Goal: Communication & Community: Share content

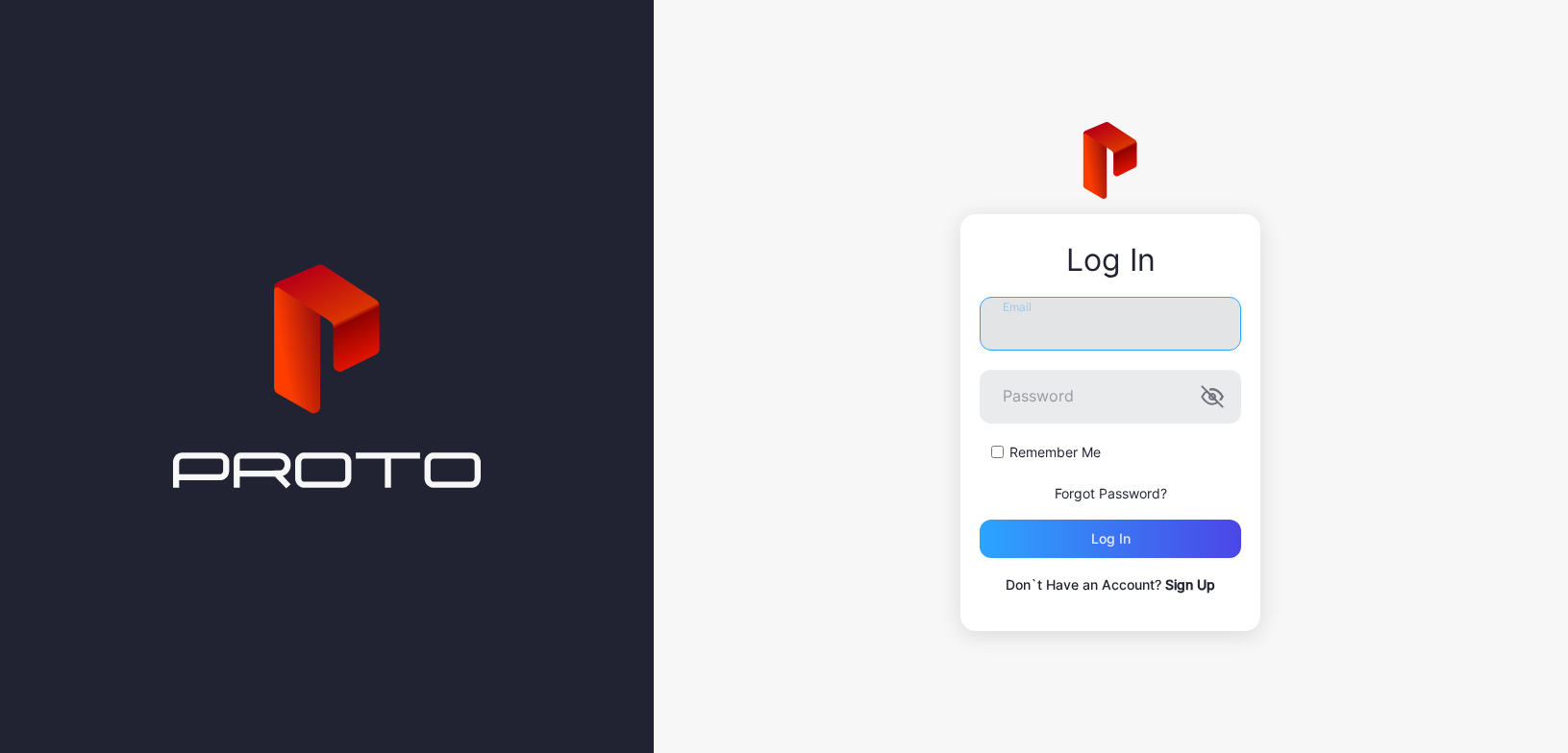
click at [1081, 319] on input "Email" at bounding box center [1110, 323] width 261 height 54
type input "**********"
click at [979, 520] on button "Log in" at bounding box center [1110, 539] width 261 height 38
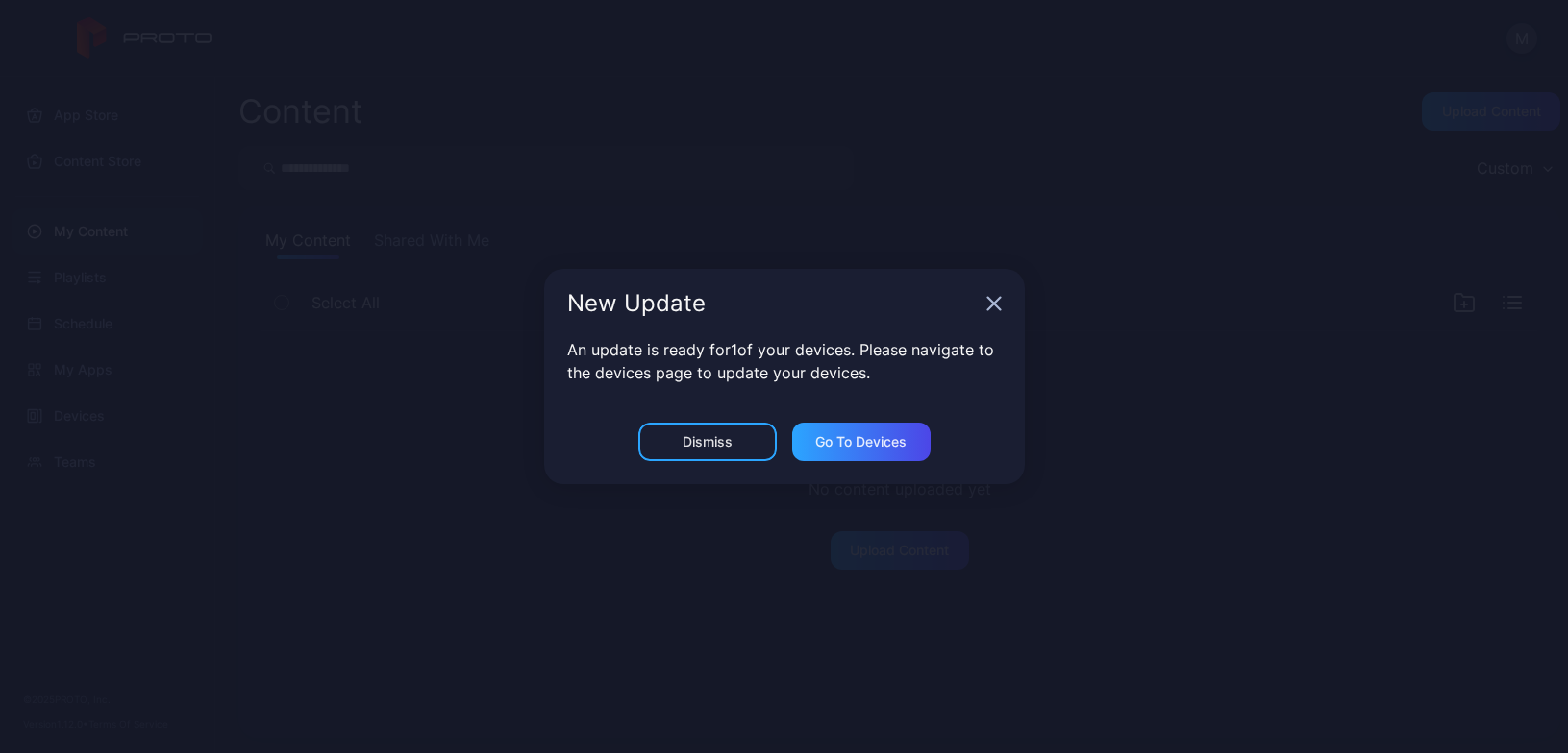
click at [995, 308] on icon "button" at bounding box center [994, 304] width 16 height 16
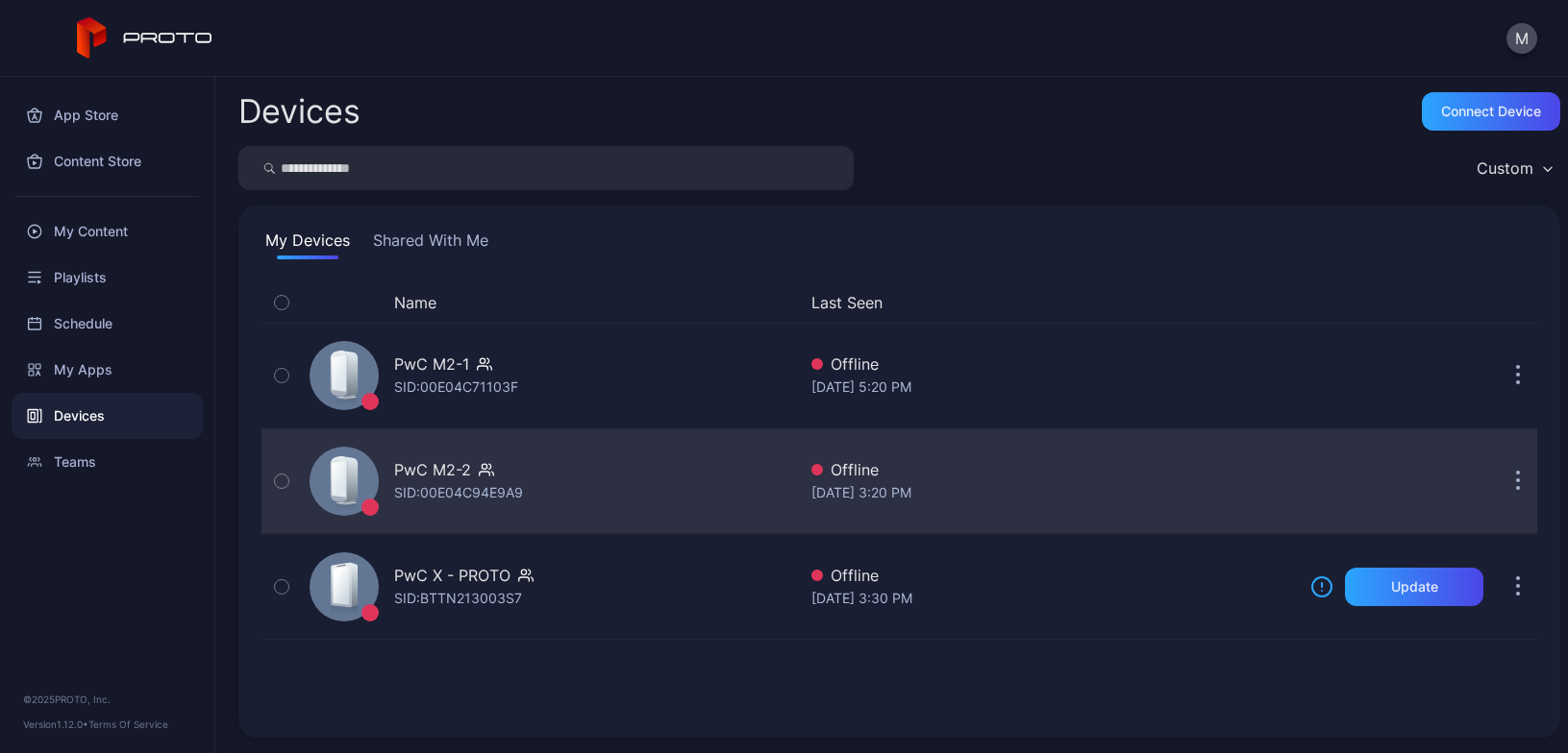
click at [631, 500] on div "PwC M2-2 SID: 00E04C94E9A9" at bounding box center [548, 482] width 494 height 96
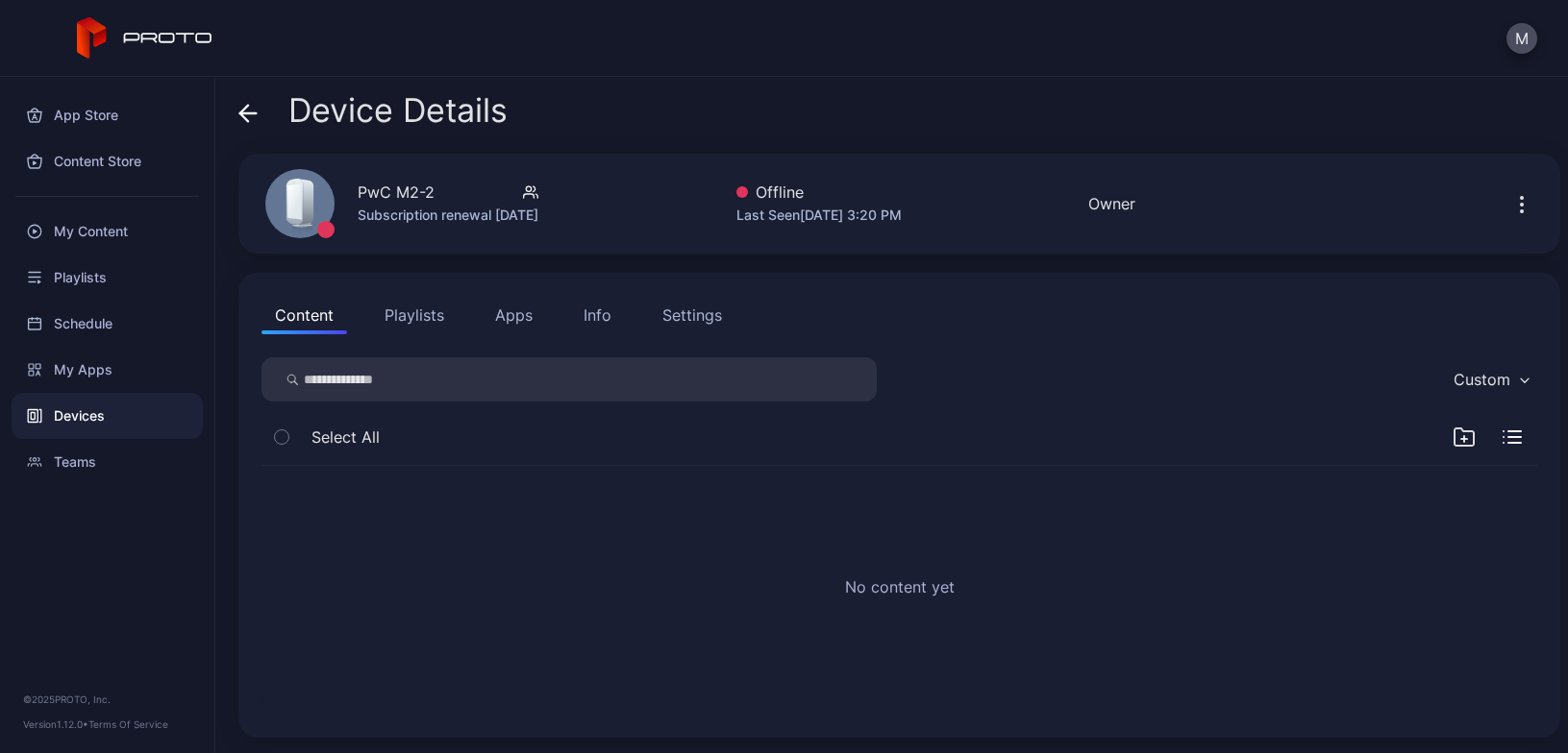
click at [422, 315] on button "Playlists" at bounding box center [414, 314] width 86 height 38
click at [525, 309] on button "Apps" at bounding box center [514, 314] width 65 height 38
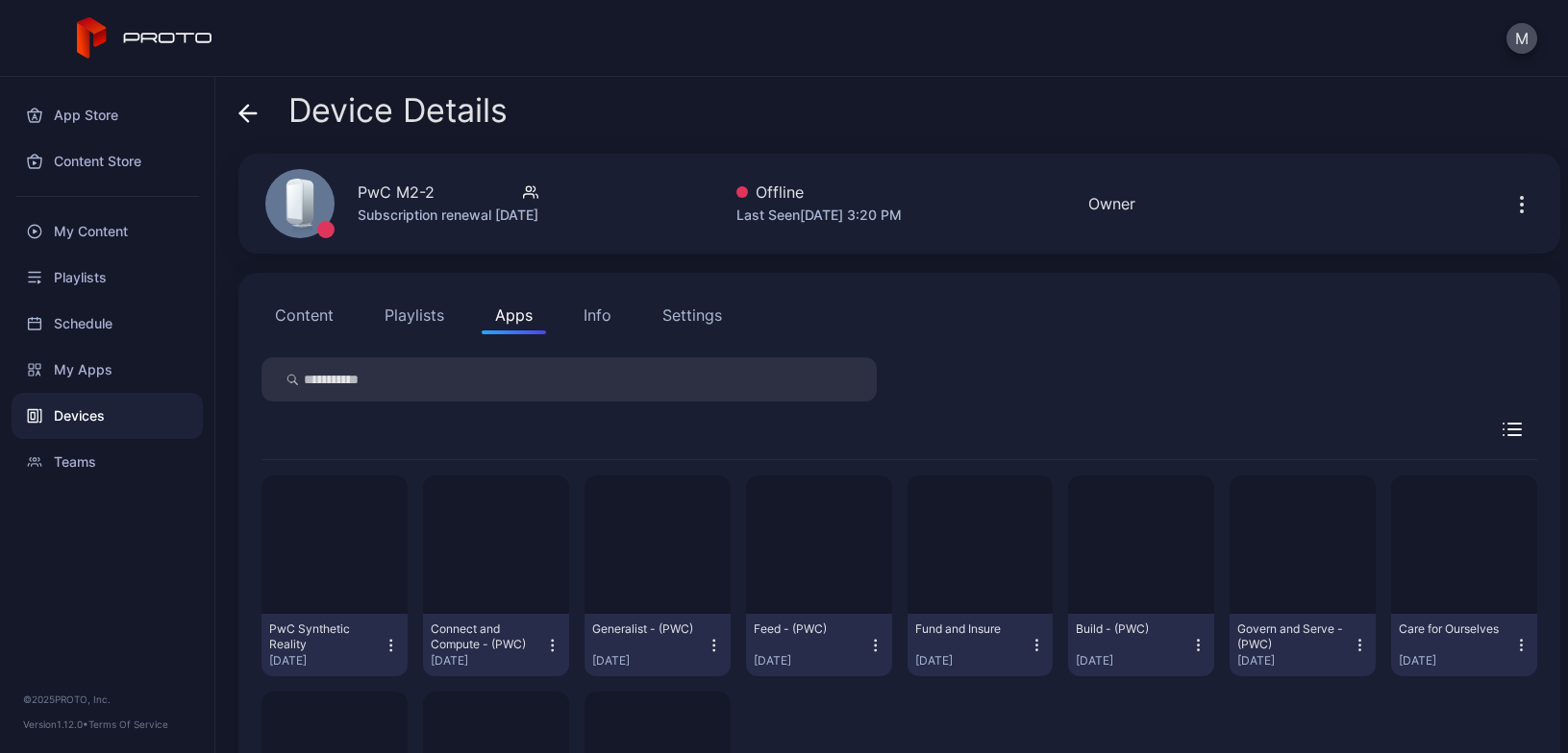
click at [339, 314] on button "Content" at bounding box center [304, 314] width 85 height 38
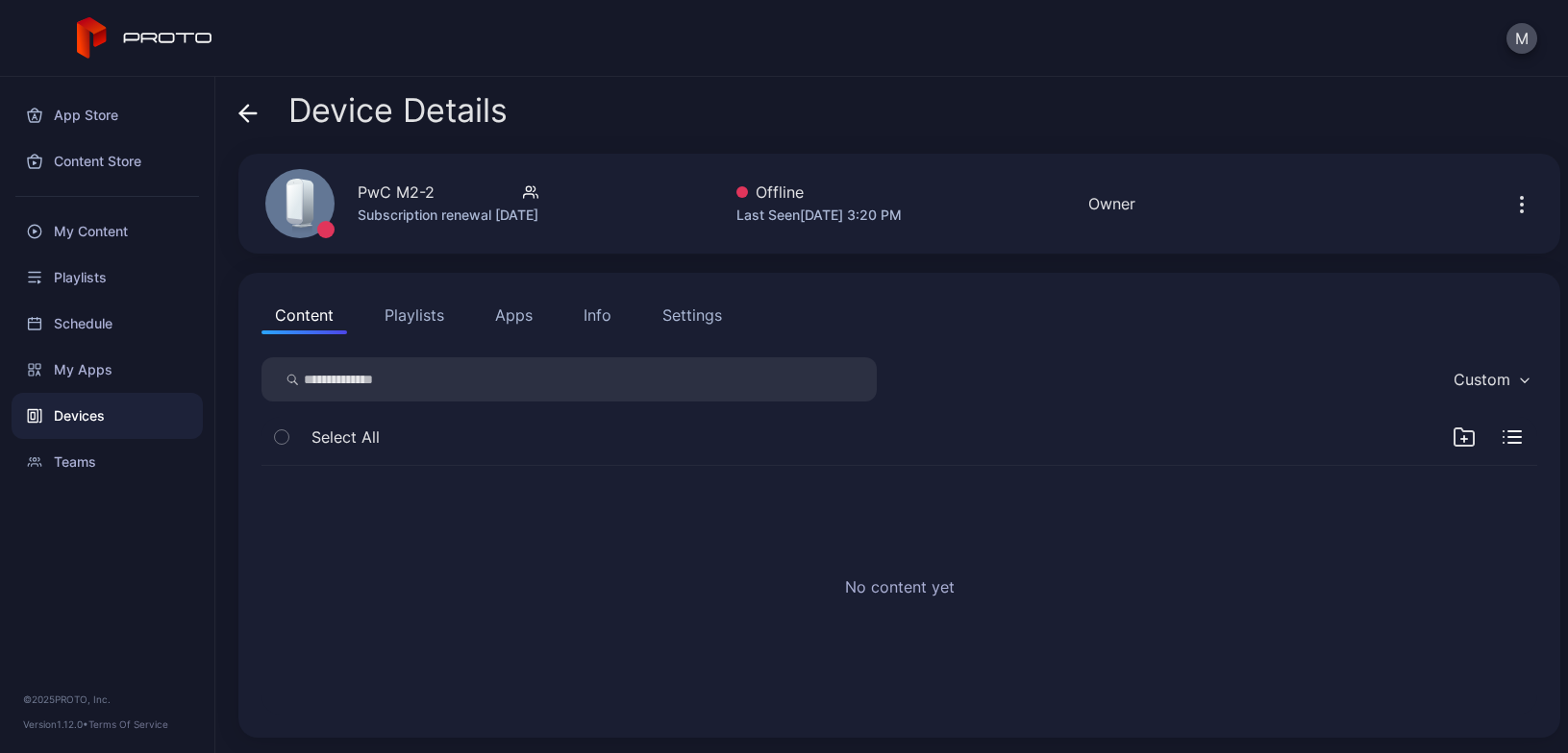
click at [1506, 191] on button "button" at bounding box center [1521, 203] width 30 height 38
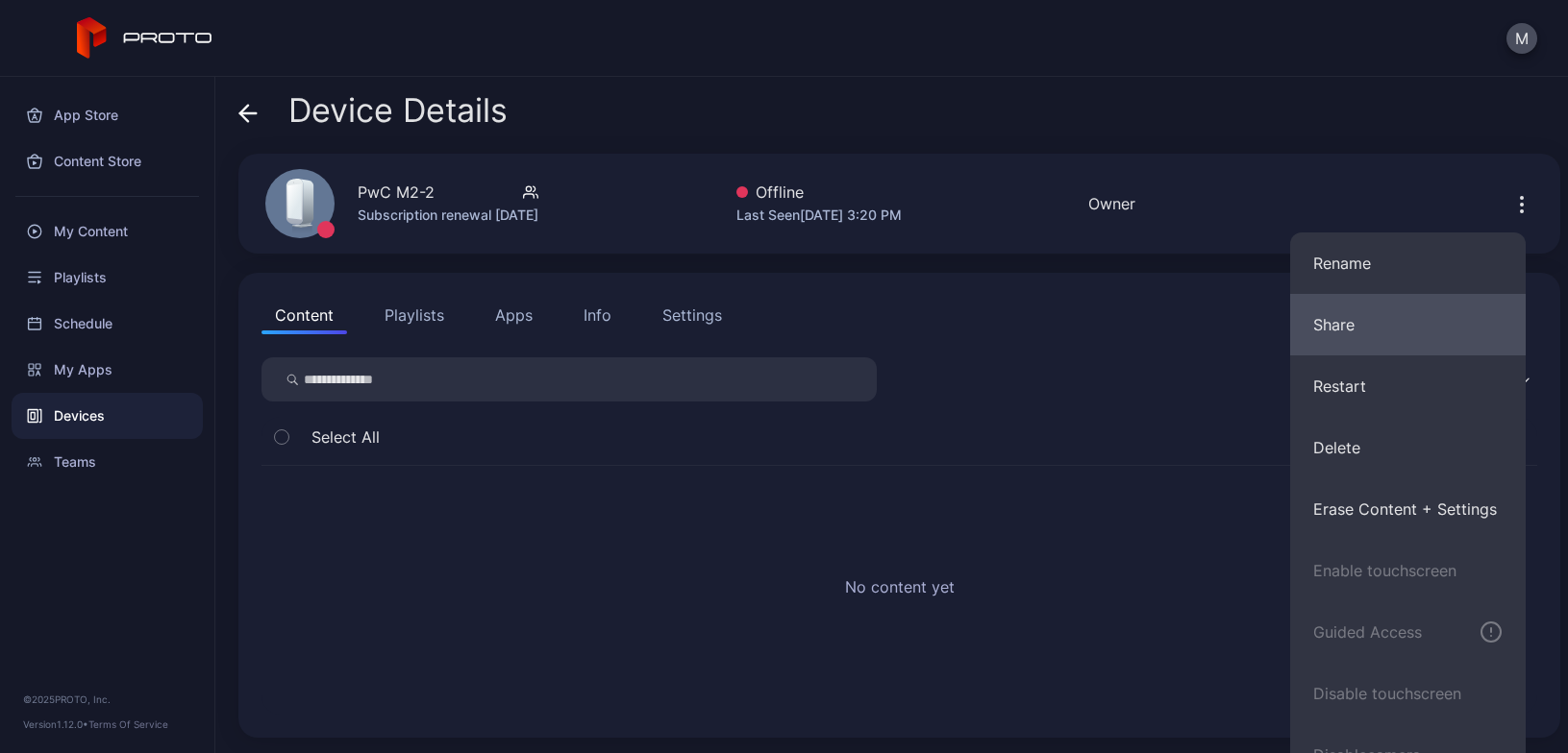
click at [1391, 310] on button "Share" at bounding box center [1407, 324] width 235 height 62
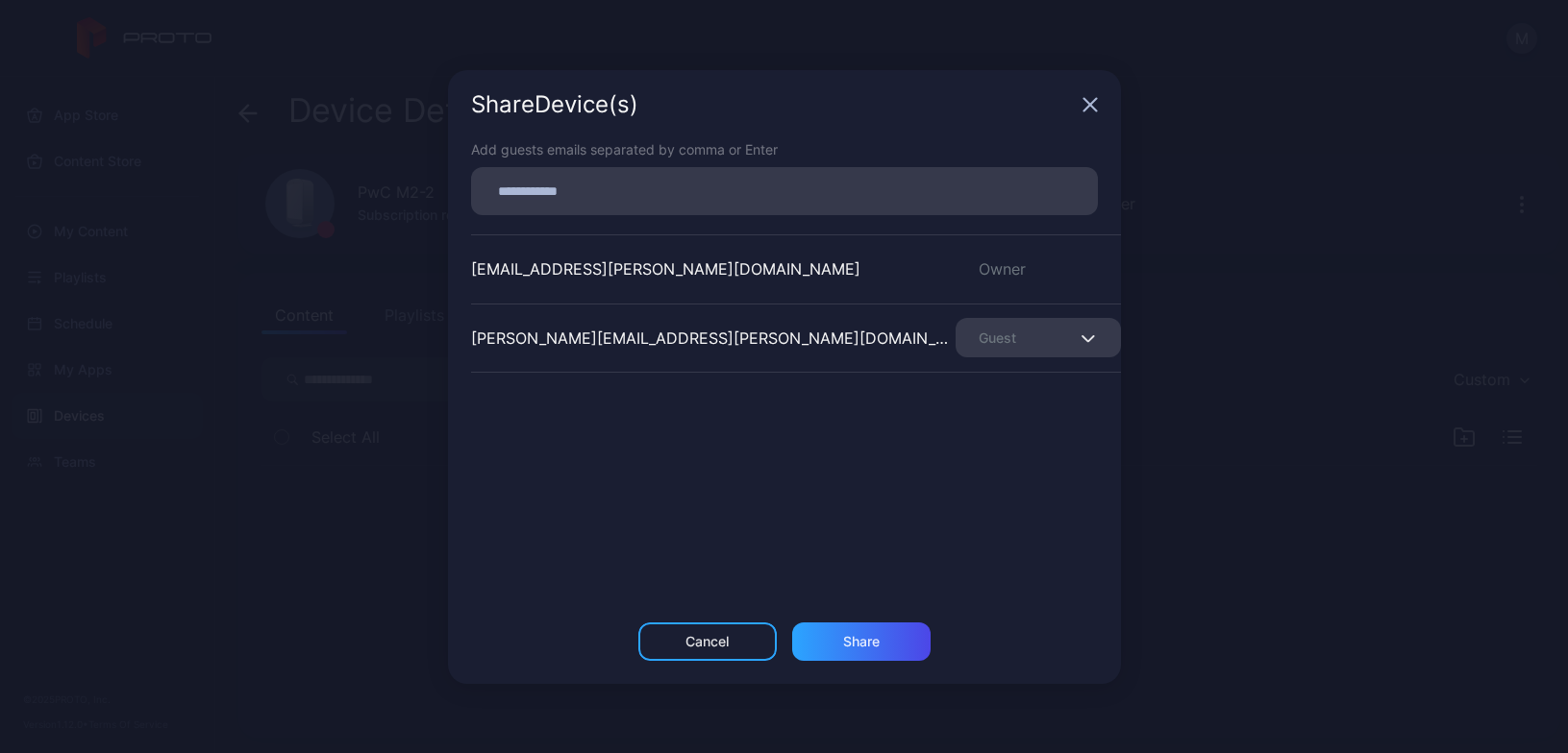
click at [810, 189] on input at bounding box center [784, 192] width 603 height 25
type input "******"
click at [1078, 105] on div "Share Device (s)" at bounding box center [784, 105] width 673 height 70
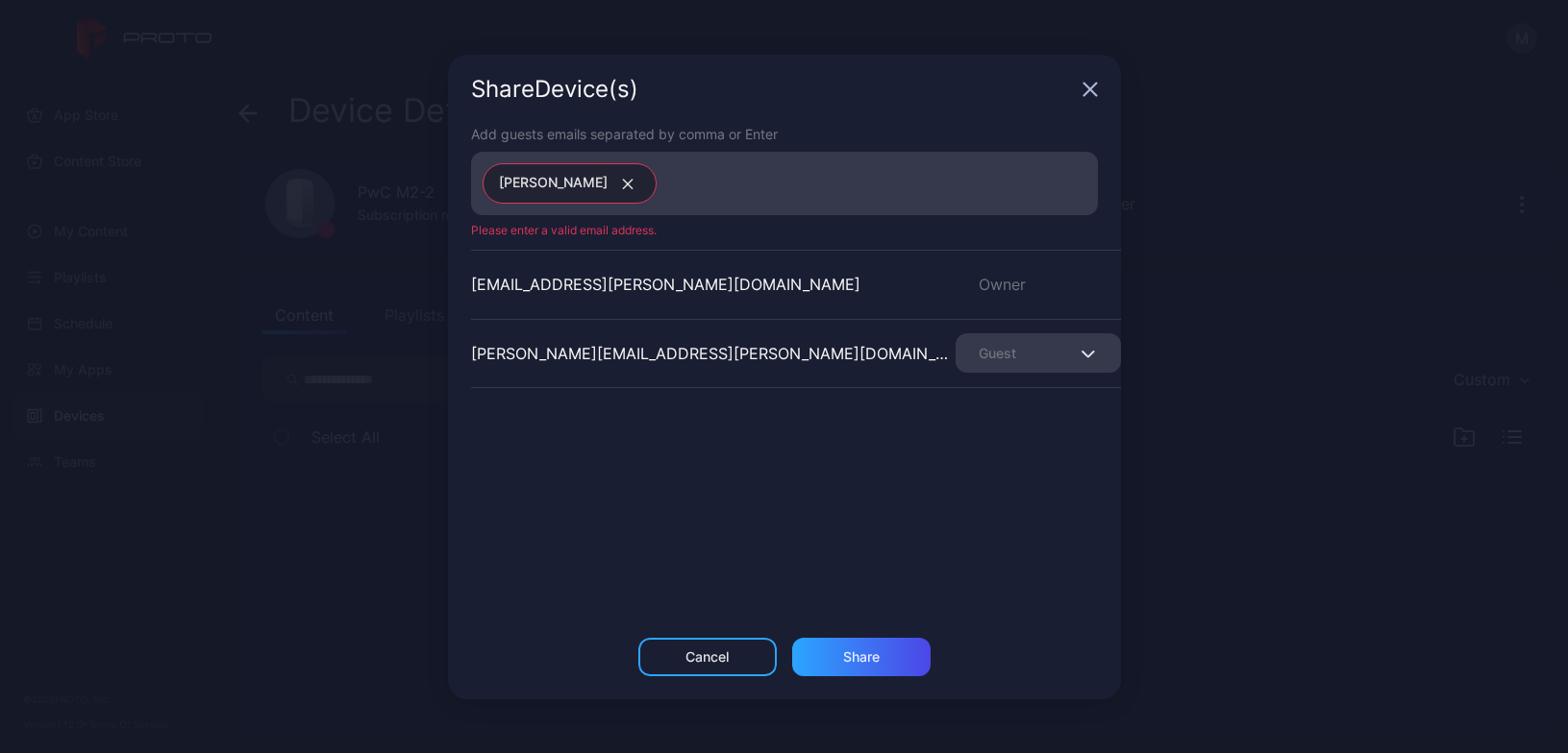
click at [1080, 102] on div "Share Device (s)" at bounding box center [784, 89] width 673 height 70
click at [1093, 87] on icon "button" at bounding box center [1090, 89] width 16 height 16
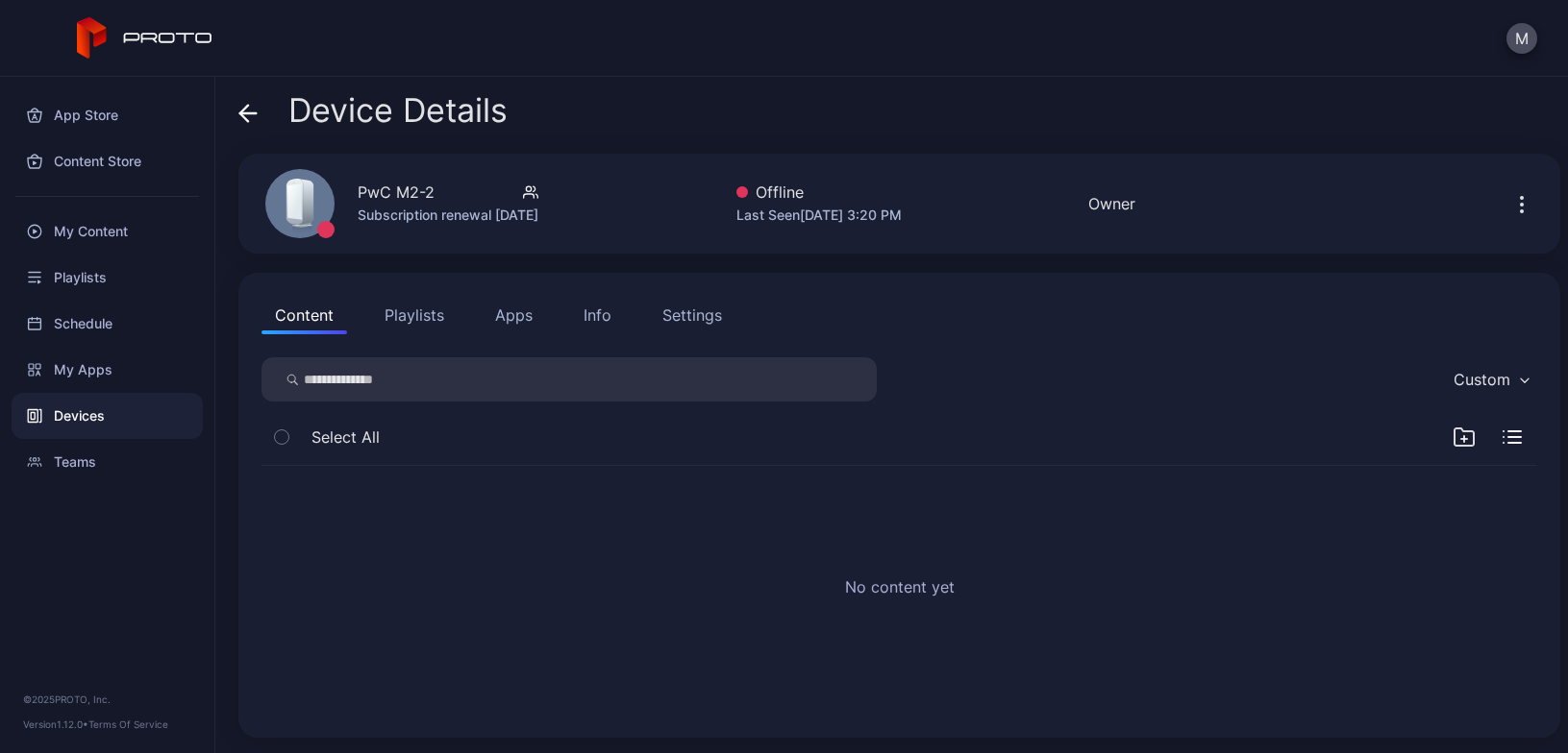
click at [258, 114] on div "Device Details" at bounding box center [372, 115] width 269 height 46
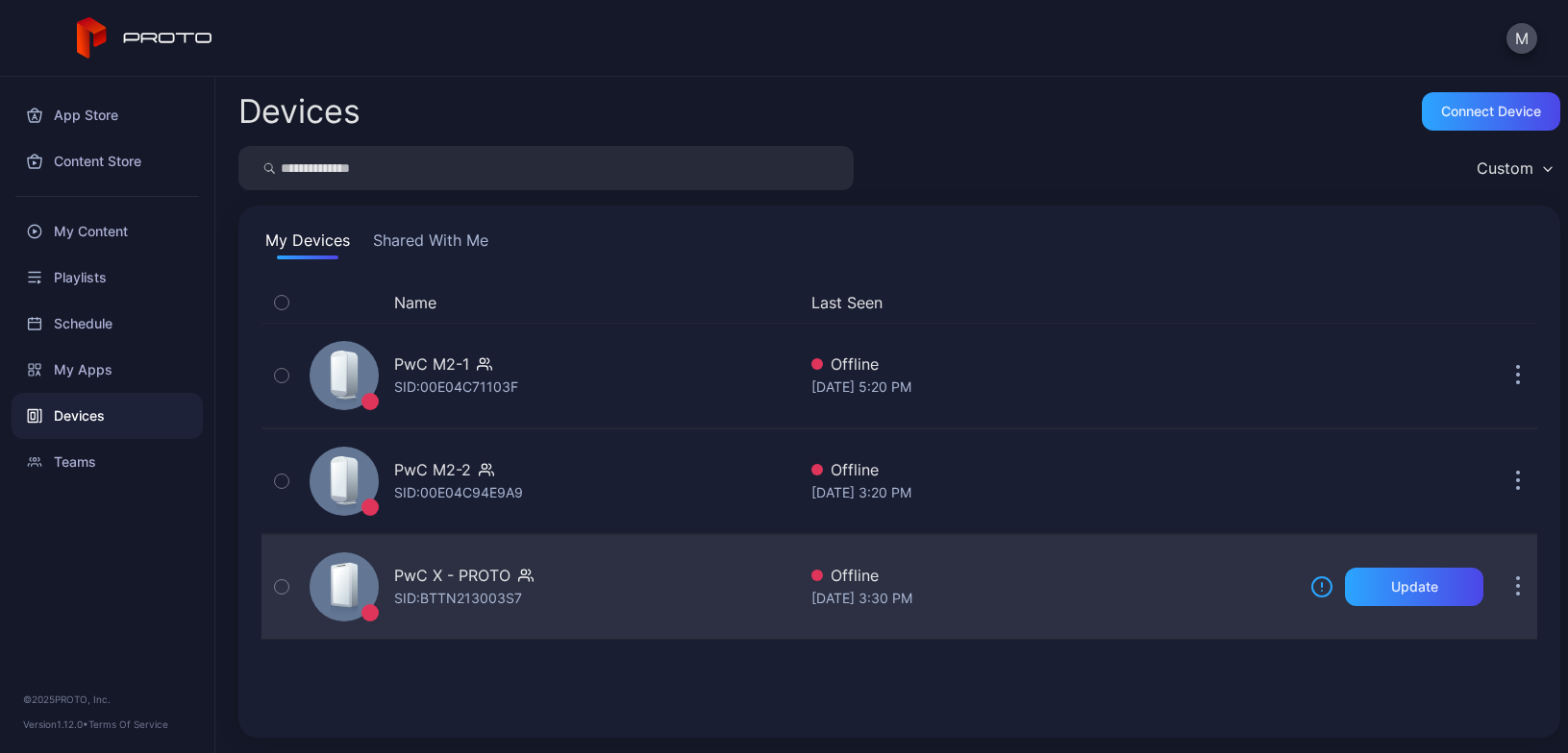
click at [1500, 582] on button "button" at bounding box center [1517, 587] width 38 height 38
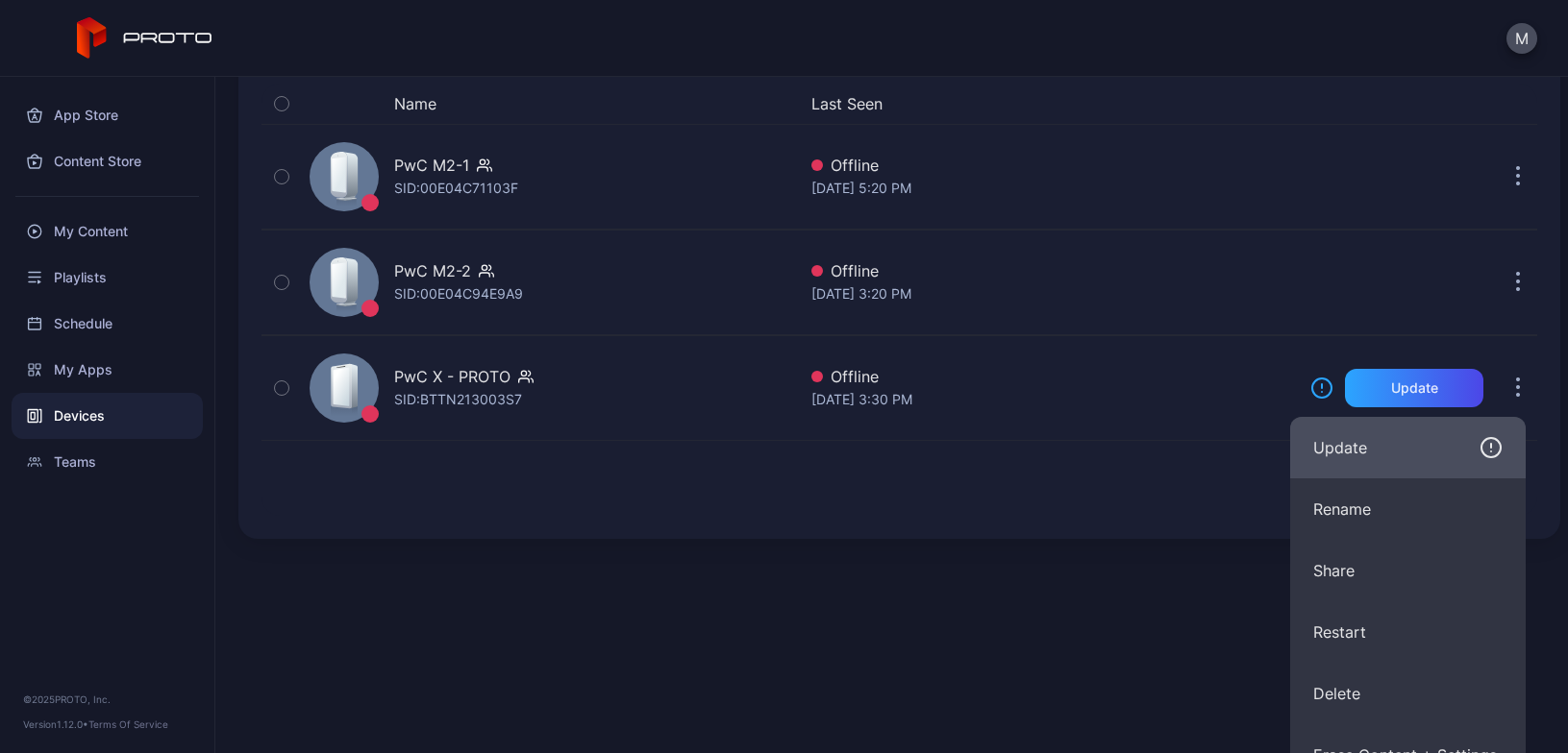
scroll to position [201, 0]
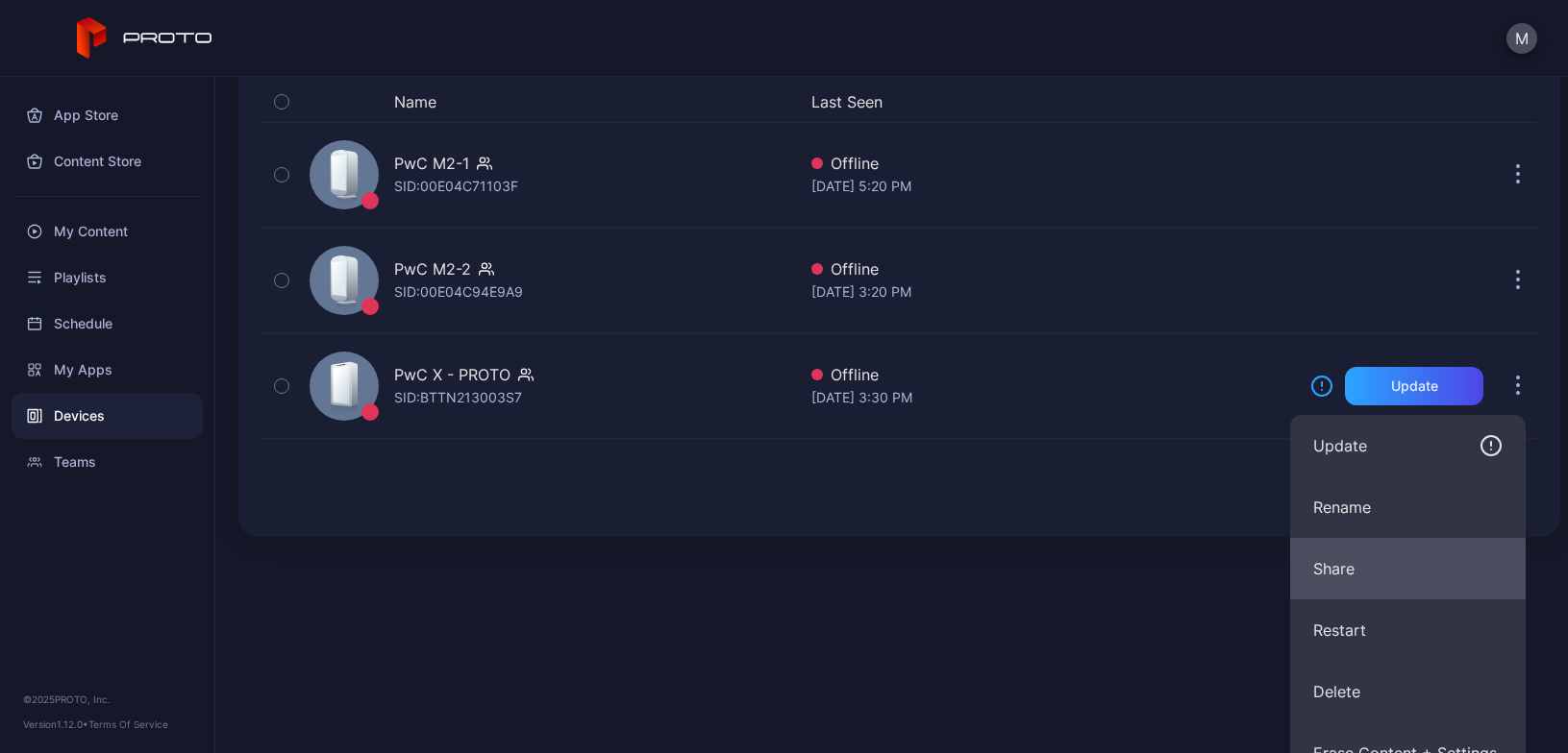
click at [1370, 573] on button "Share" at bounding box center [1407, 569] width 235 height 62
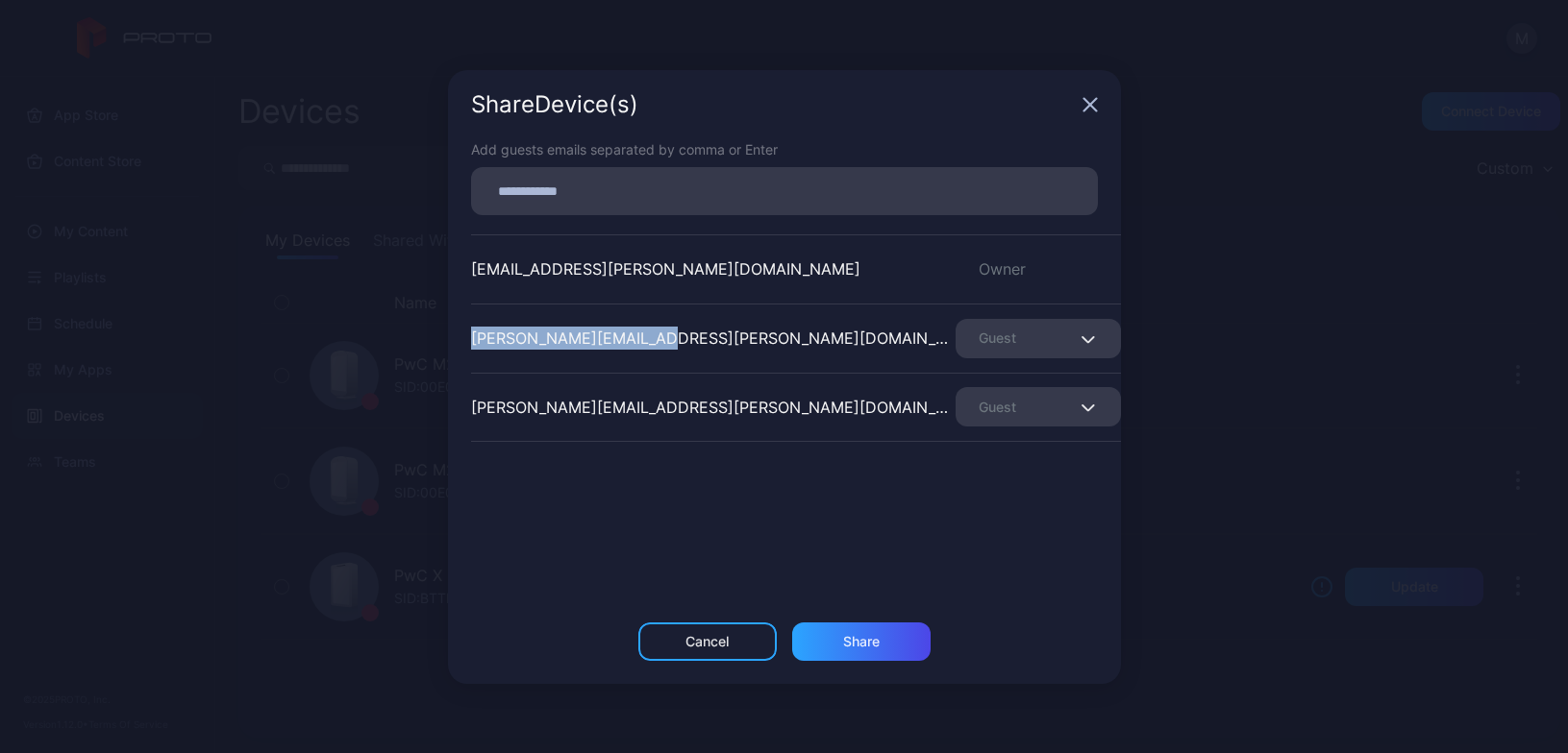
drag, startPoint x: 660, startPoint y: 331, endPoint x: 445, endPoint y: 336, distance: 215.1
click at [445, 336] on div "Share Device (s) Add guests emails separated by comma or Enter [EMAIL_ADDRESS][…" at bounding box center [784, 376] width 1568 height 753
copy div "[PERSON_NAME][EMAIL_ADDRESS][PERSON_NAME][DOMAIN_NAME]"
click at [1074, 108] on div "Share Device (s)" at bounding box center [784, 105] width 673 height 70
click at [1095, 102] on icon "button" at bounding box center [1090, 105] width 16 height 16
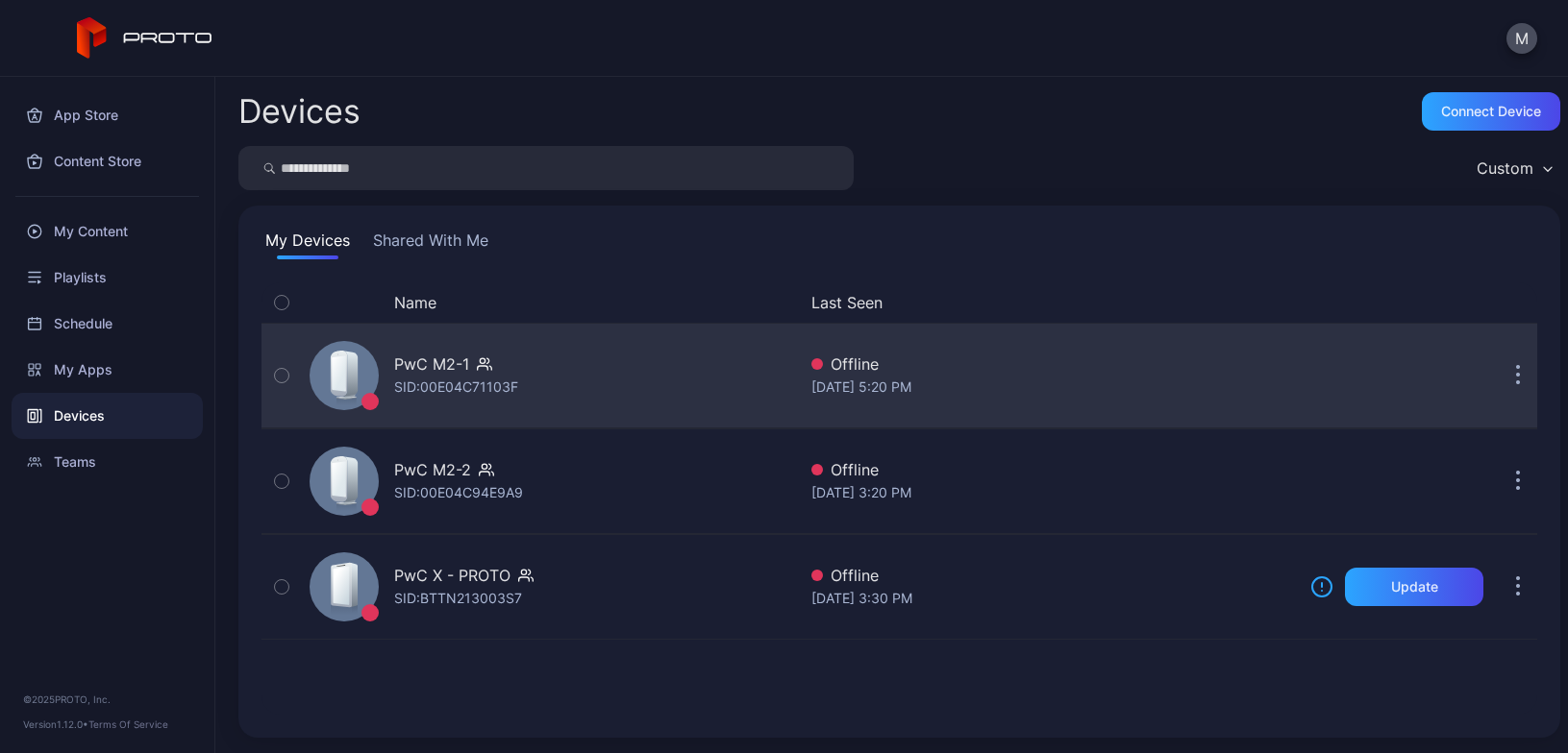
click at [1501, 370] on button "button" at bounding box center [1517, 375] width 38 height 38
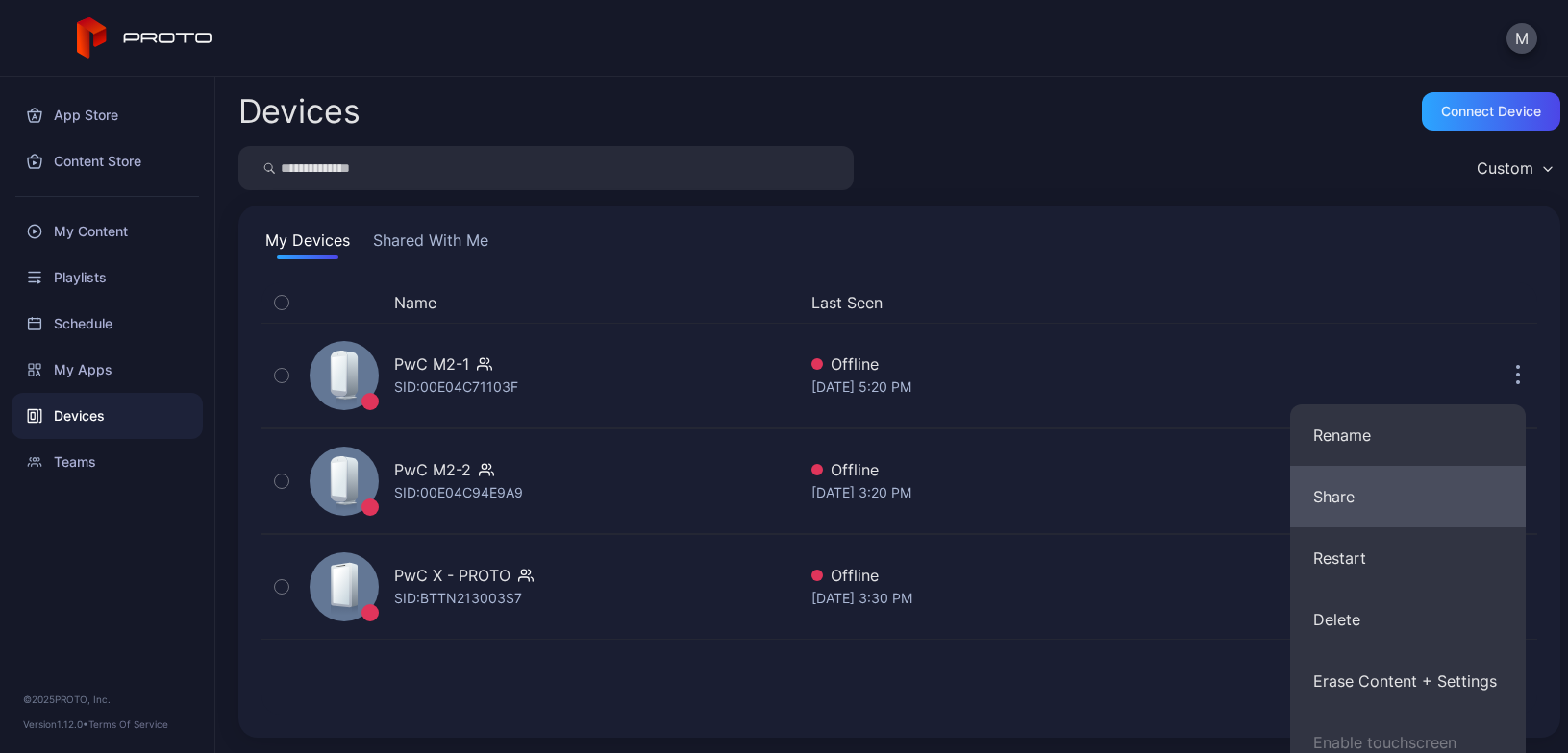
click at [1375, 494] on button "Share" at bounding box center [1407, 496] width 235 height 62
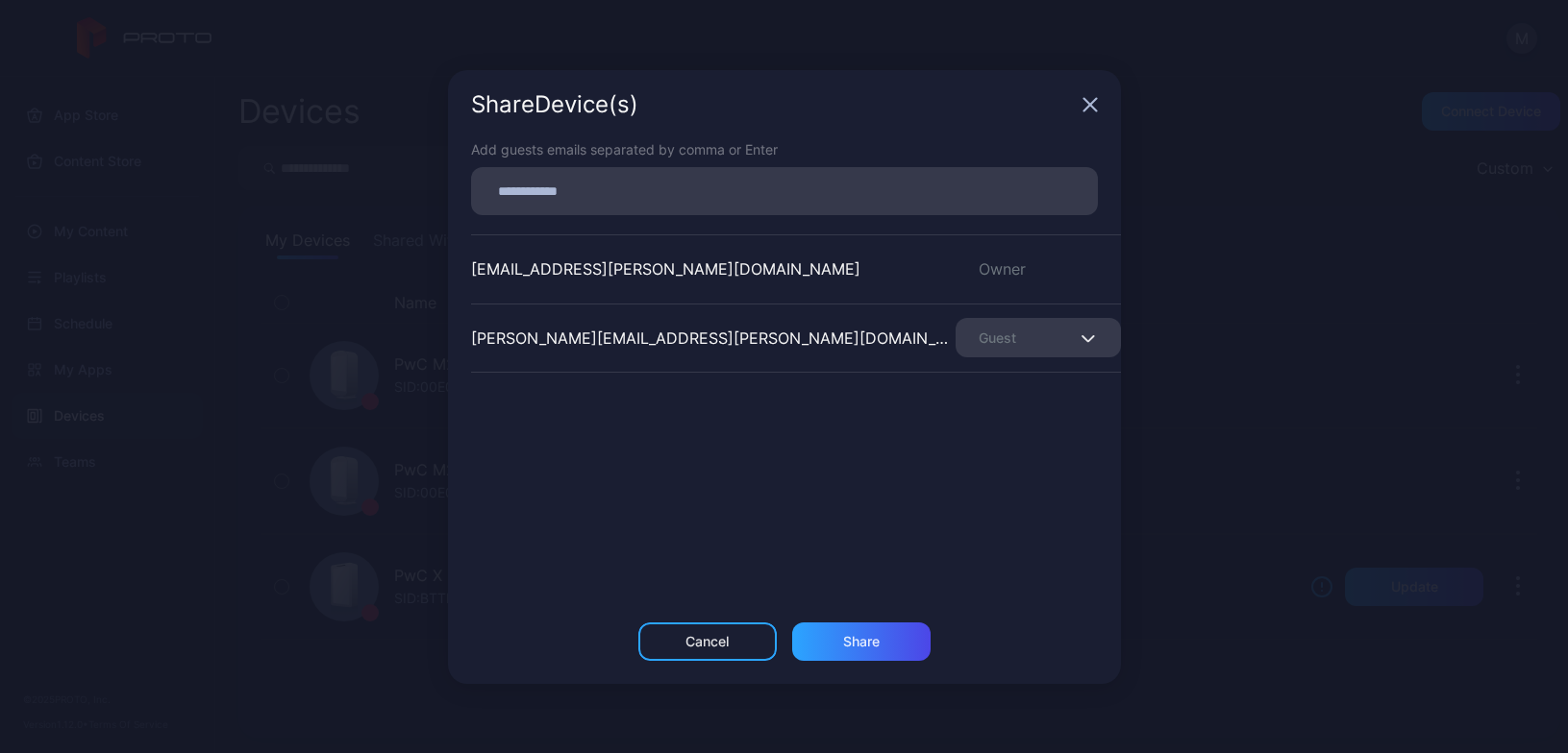
click at [761, 191] on input at bounding box center [784, 192] width 603 height 25
paste input
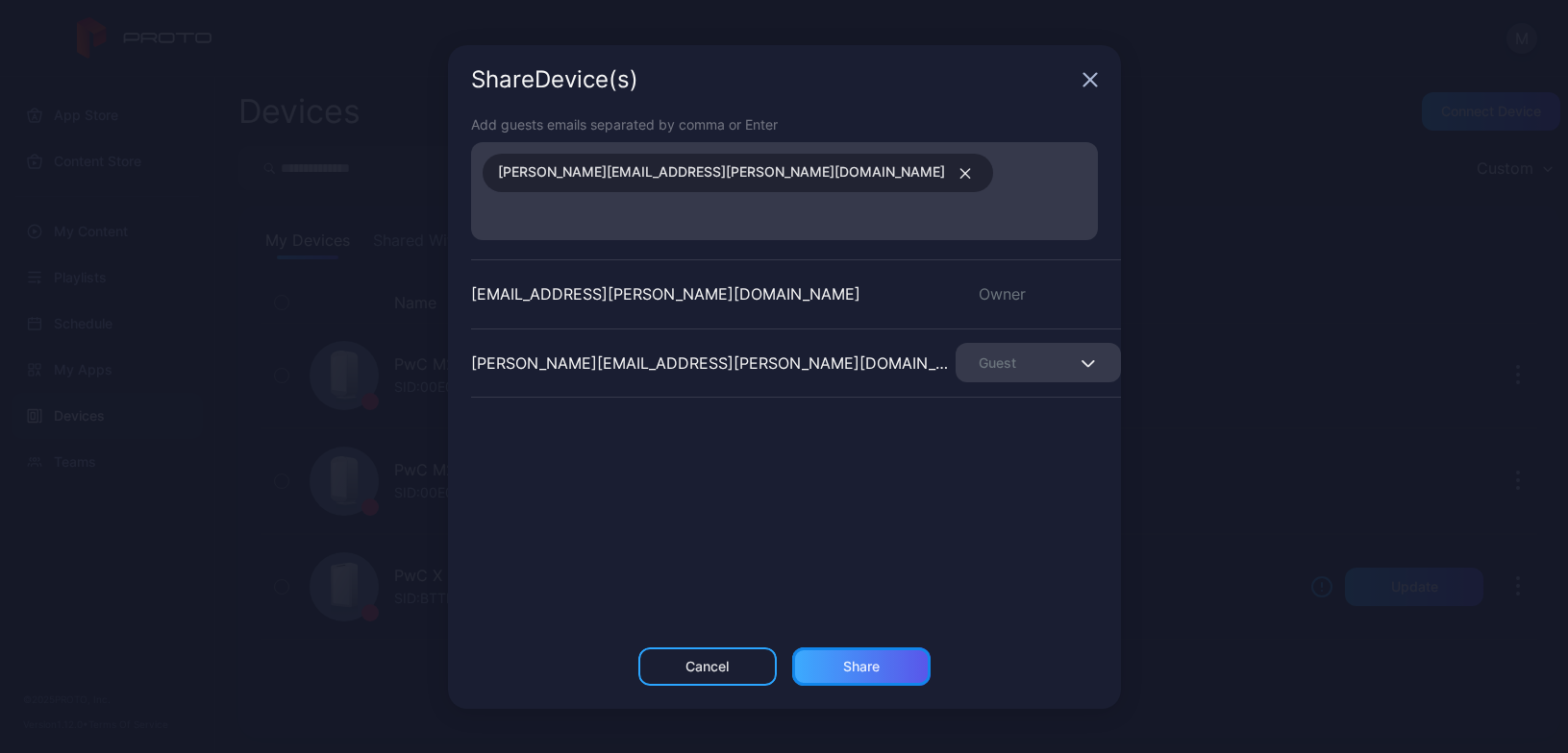
click at [841, 654] on div "Share" at bounding box center [861, 667] width 138 height 38
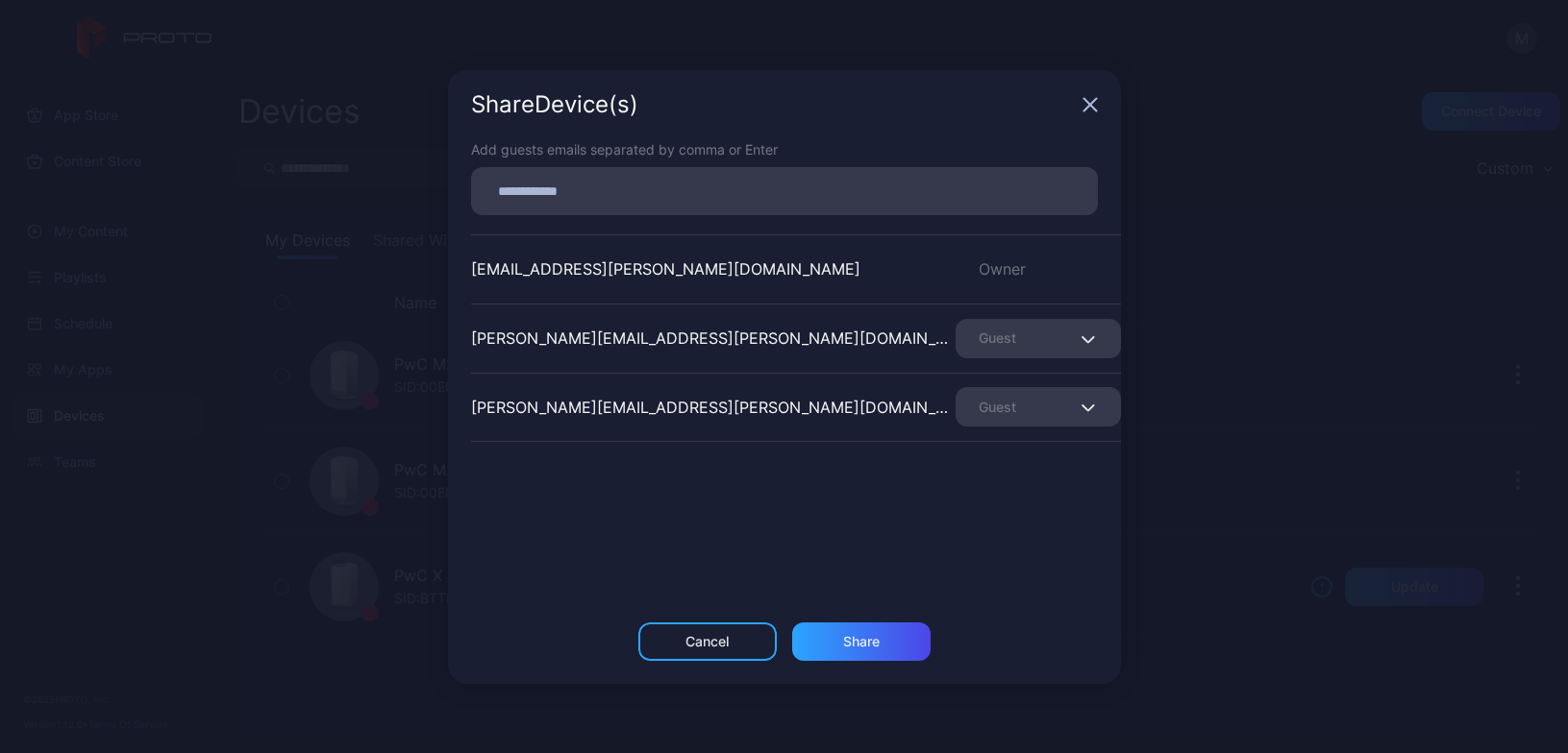
click at [1094, 103] on icon "button" at bounding box center [1090, 105] width 16 height 16
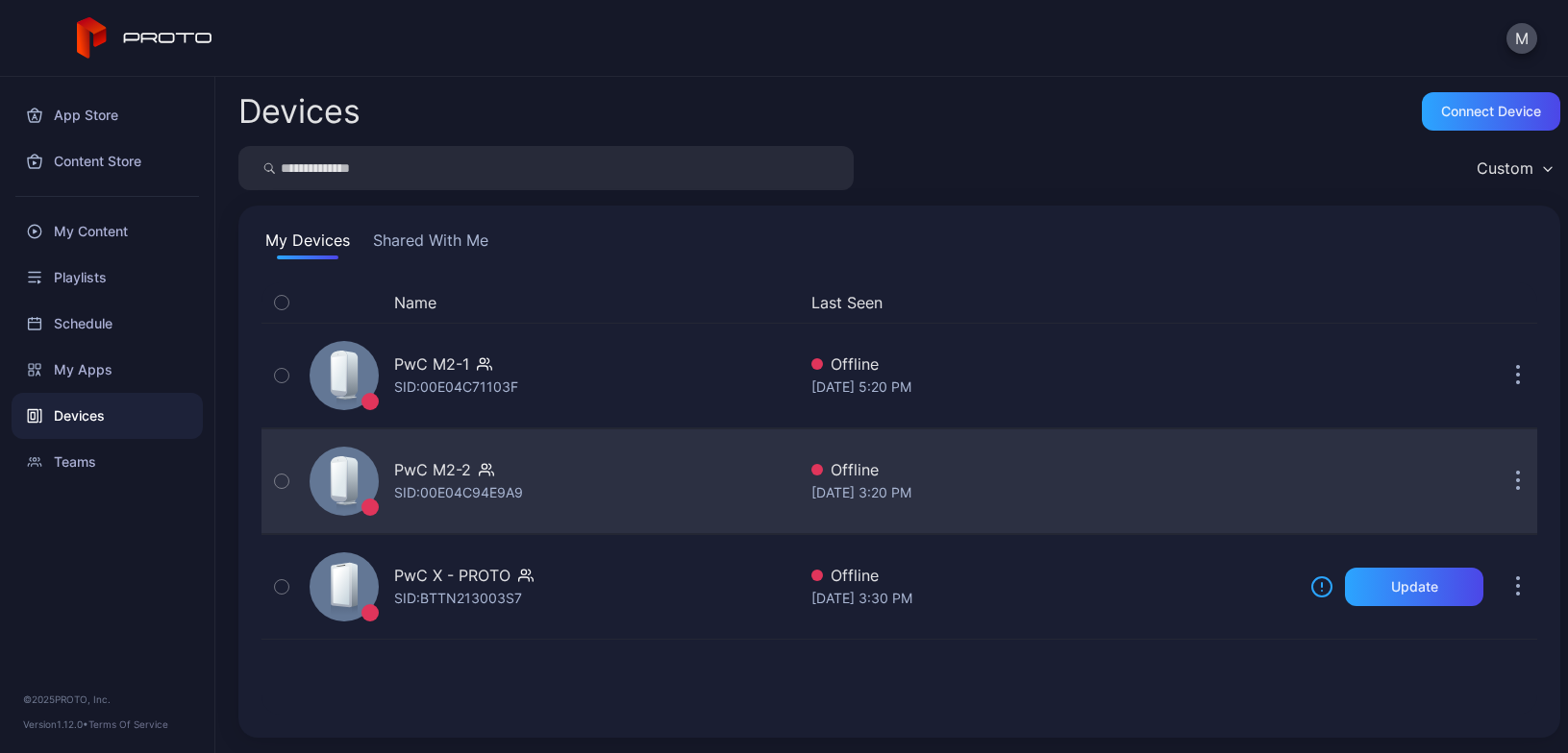
click at [1516, 475] on icon "button" at bounding box center [1518, 482] width 5 height 23
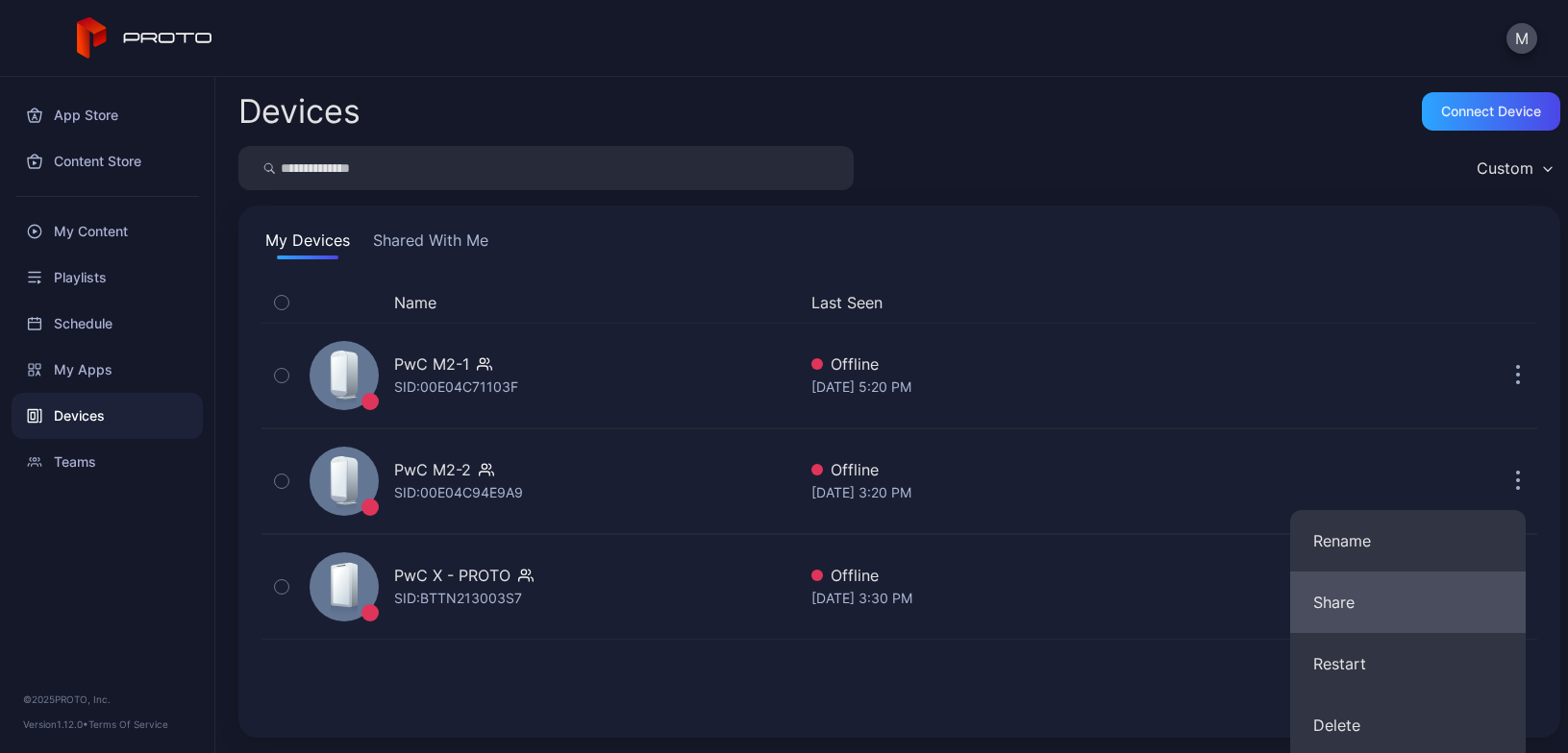
click at [1359, 581] on button "Share" at bounding box center [1407, 602] width 235 height 62
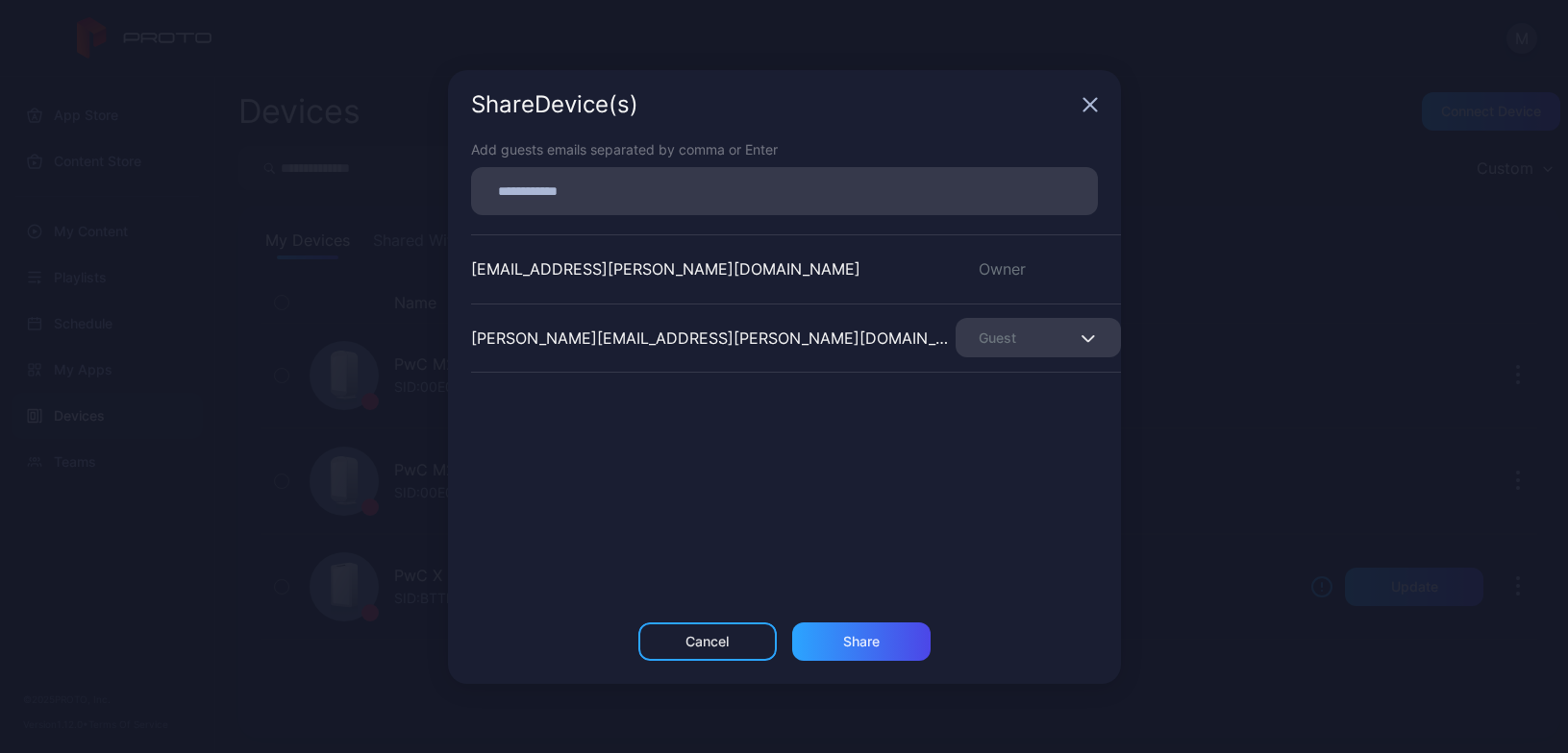
click at [687, 203] on input at bounding box center [784, 192] width 603 height 25
paste input
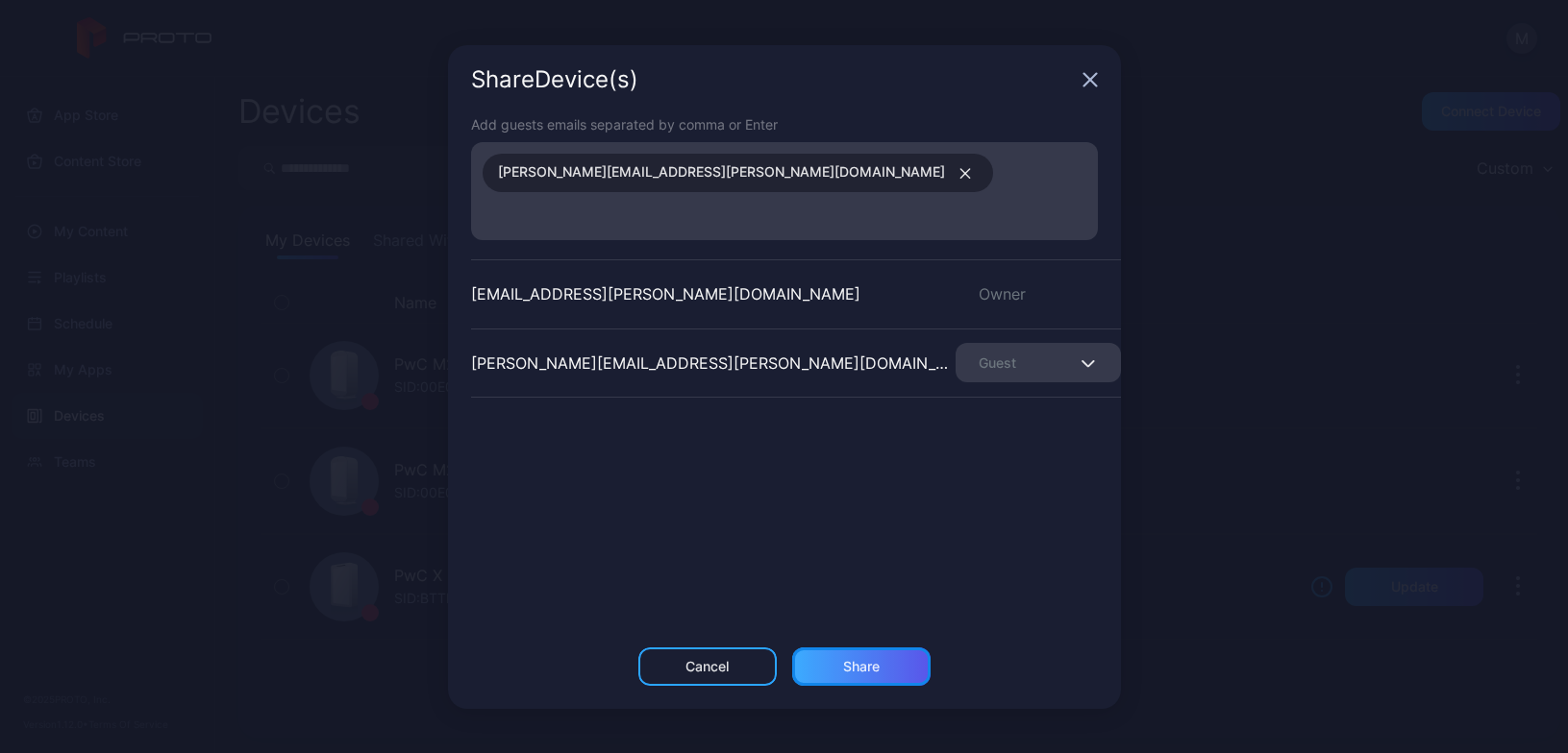
click at [858, 659] on div "Share" at bounding box center [861, 667] width 36 height 16
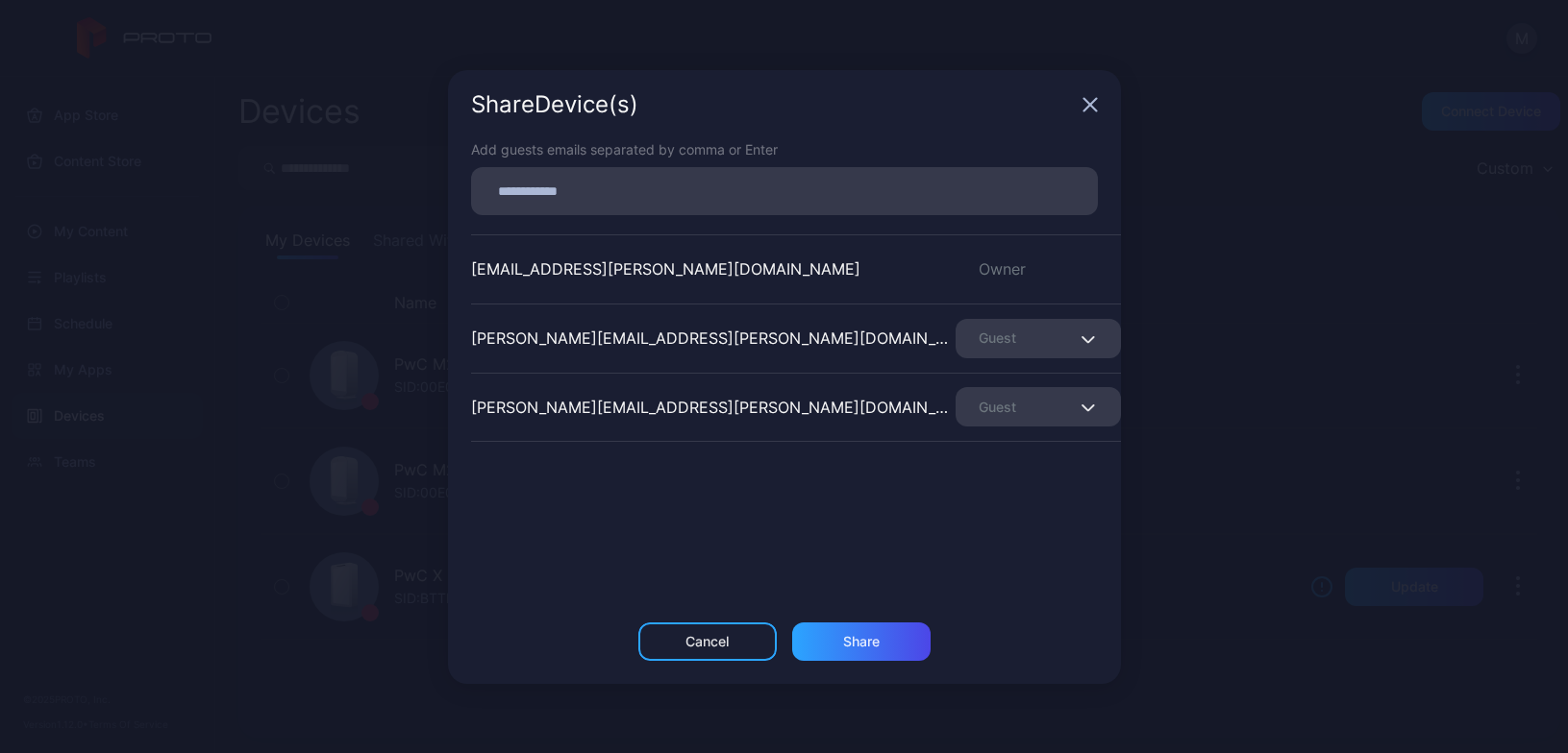
click at [1091, 103] on icon "button" at bounding box center [1089, 104] width 13 height 13
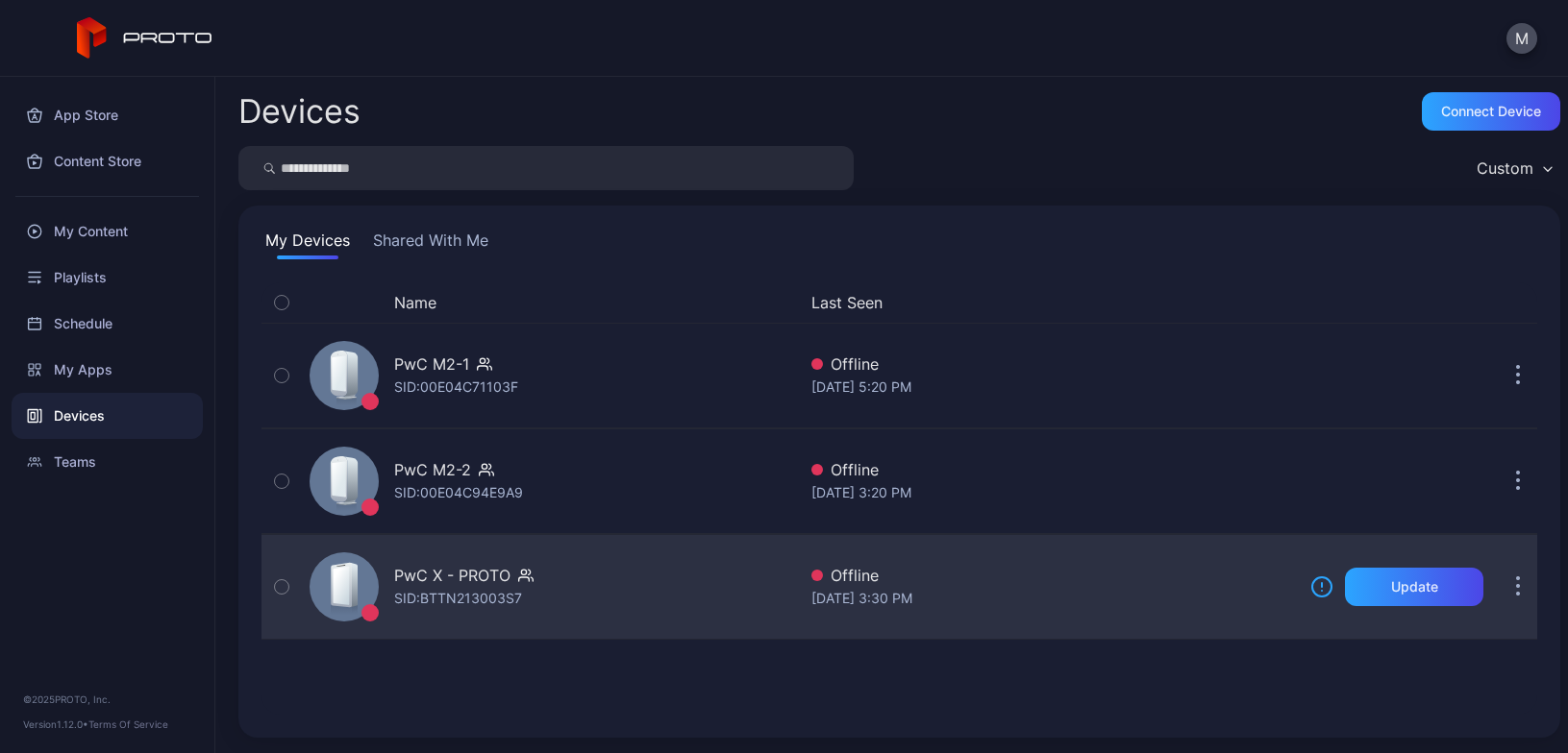
click at [1516, 588] on icon "button" at bounding box center [1518, 588] width 5 height 23
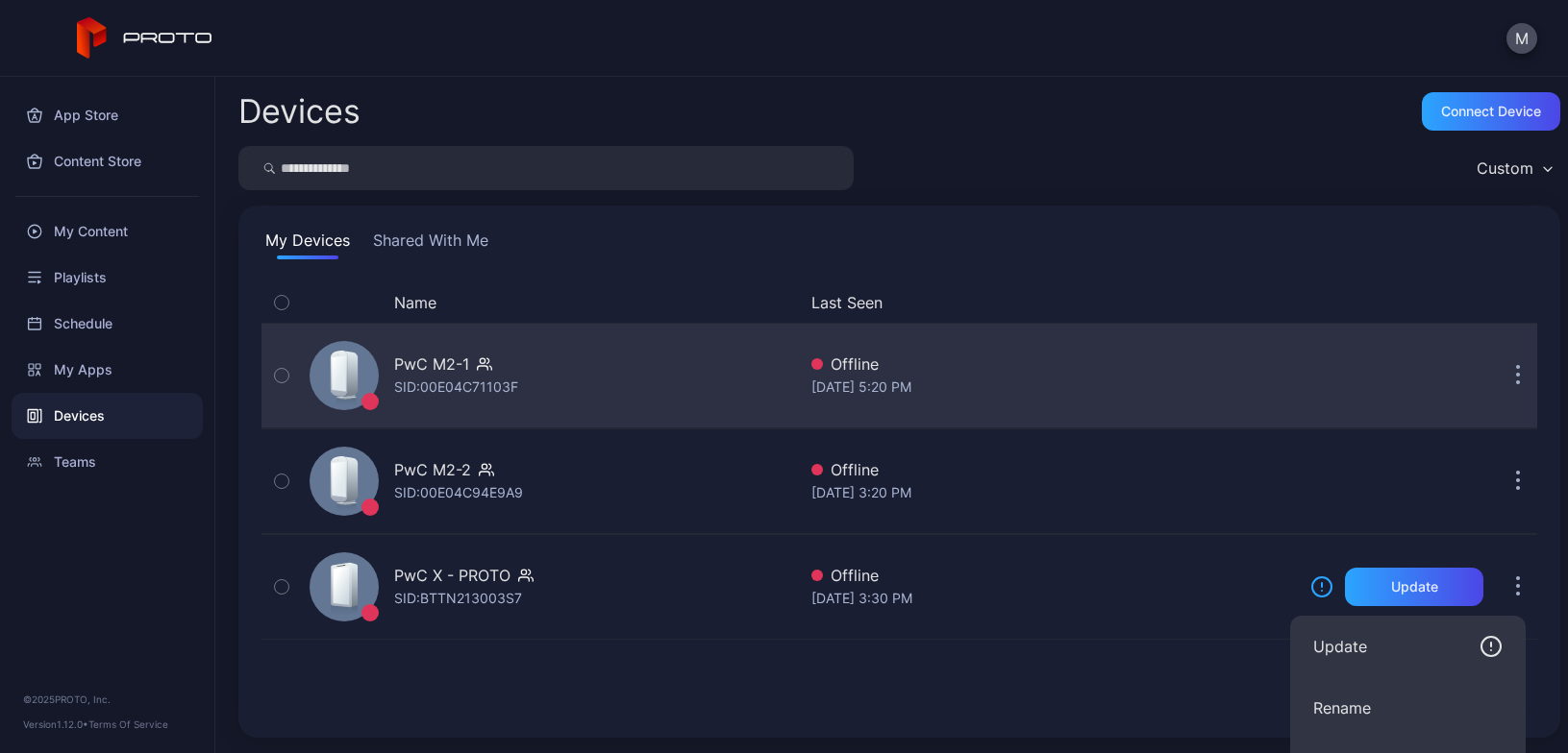
click at [1421, 377] on div "PwC M2-1 SID: 00E04C71103F Offline [DATE] 5:20 PM" at bounding box center [899, 376] width 1275 height 96
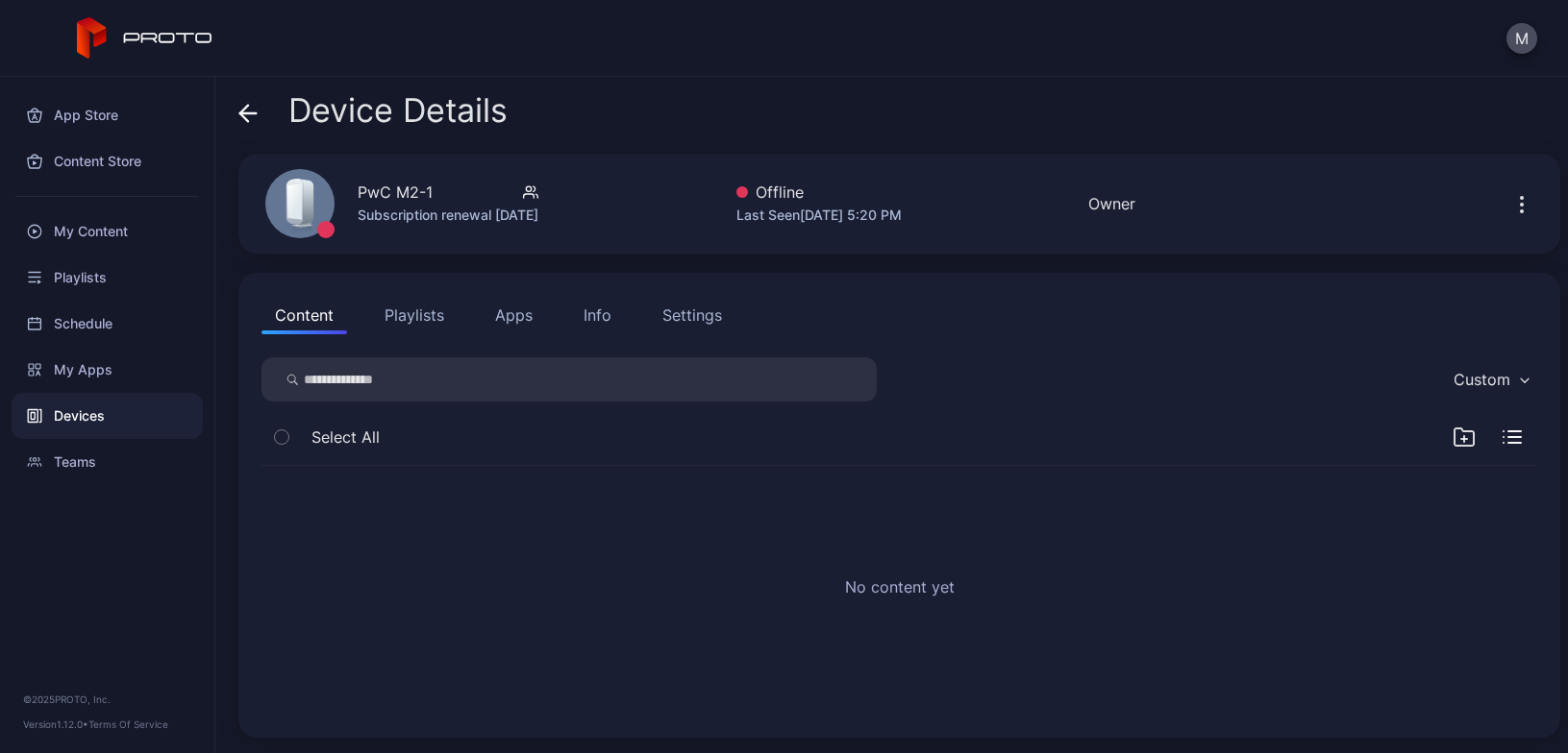
click at [254, 114] on icon at bounding box center [248, 114] width 17 height 0
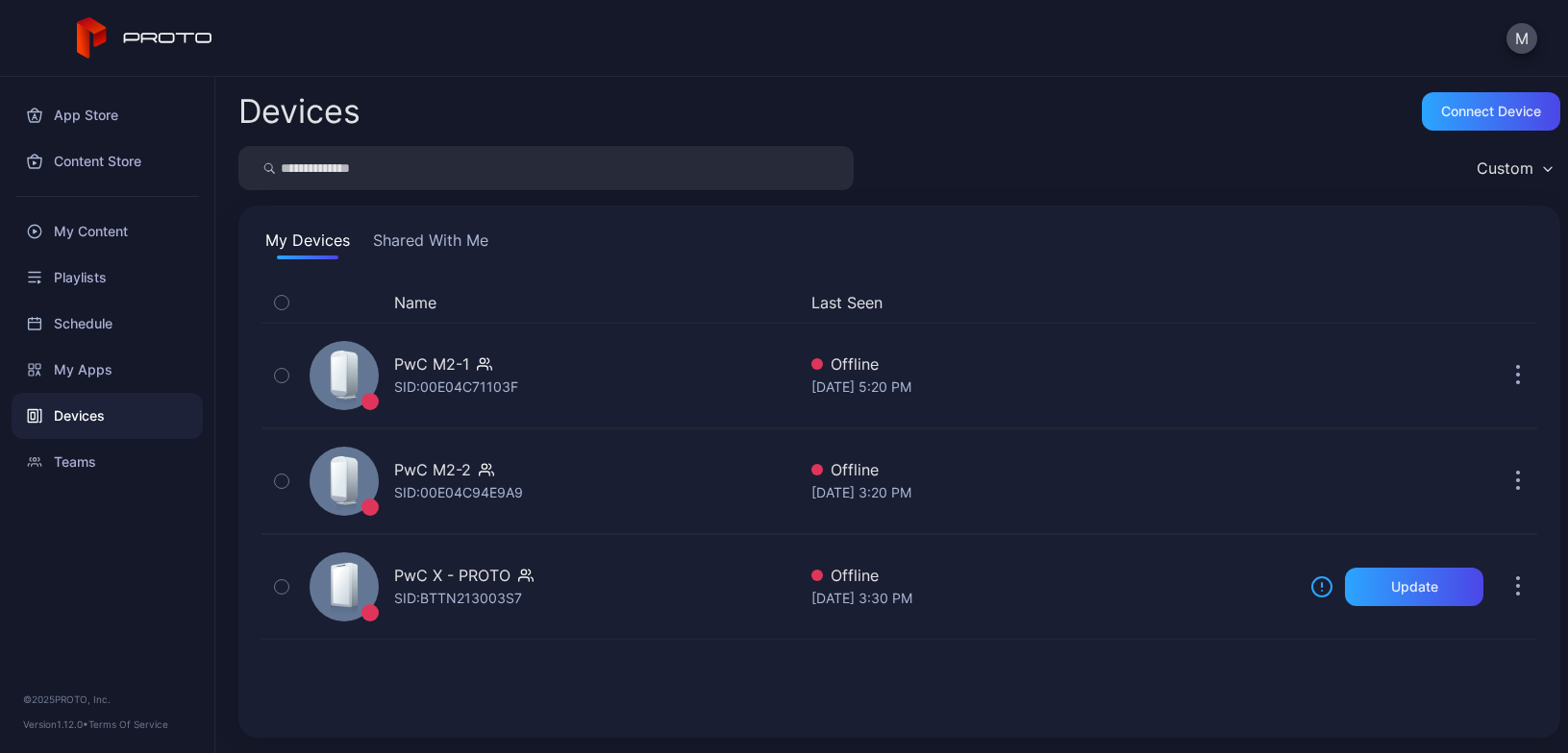
click at [204, 36] on icon at bounding box center [145, 38] width 136 height 42
